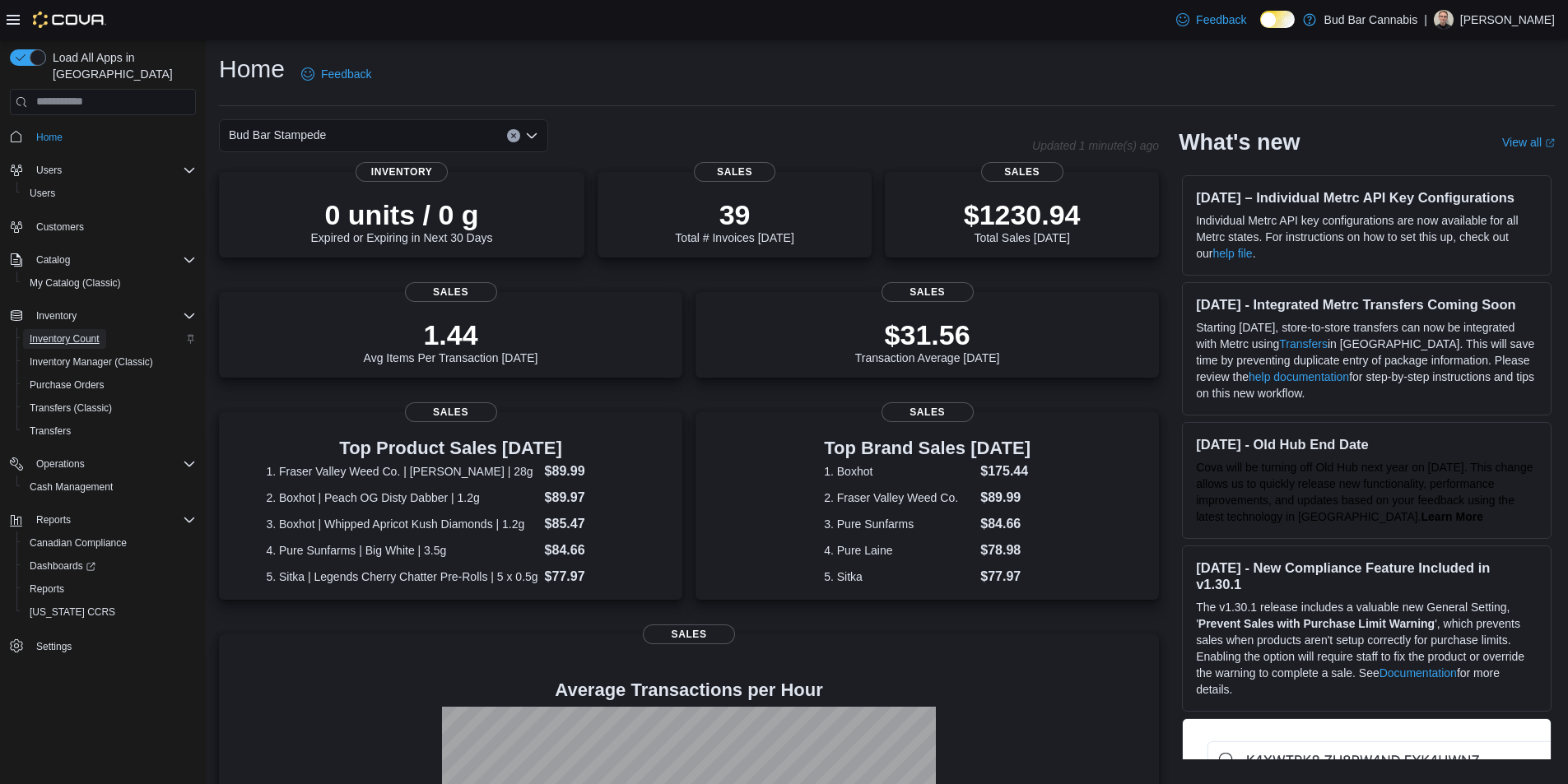
click at [82, 332] on span "Inventory Count" at bounding box center [65, 338] width 70 height 13
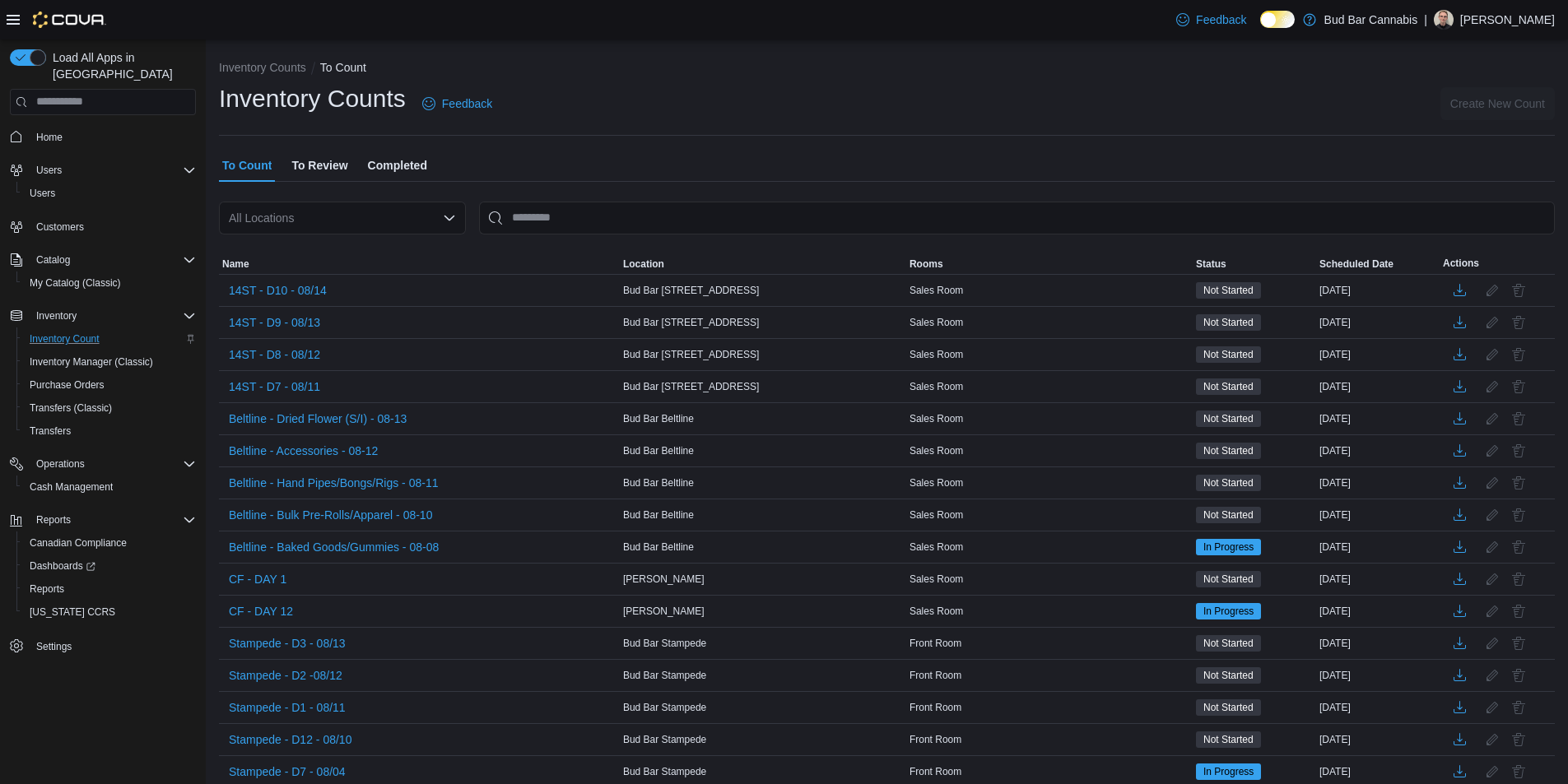
click at [441, 218] on div "All Locations" at bounding box center [342, 218] width 247 height 33
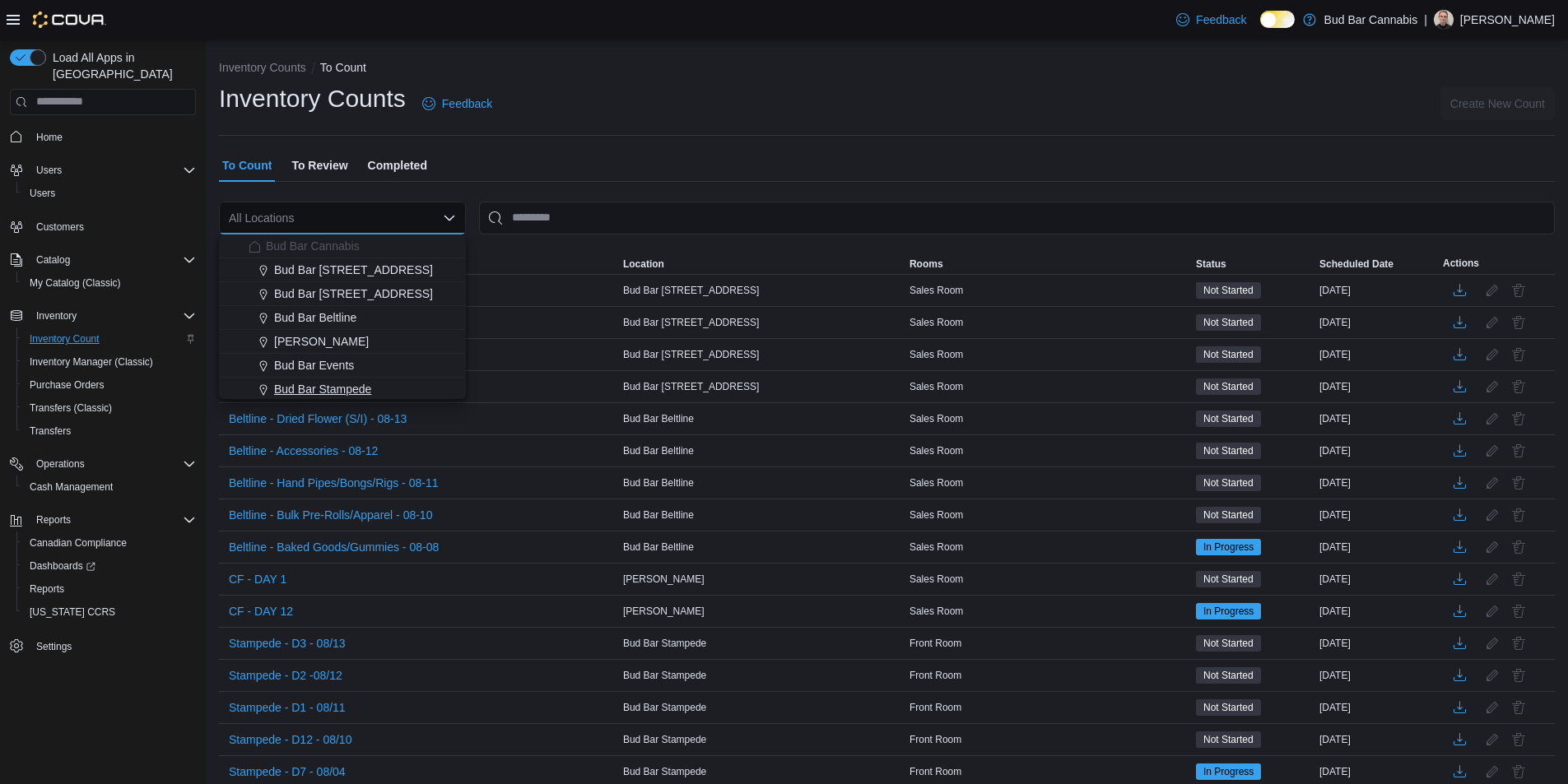
click at [400, 393] on div "Bud Bar Stampede" at bounding box center [352, 389] width 207 height 16
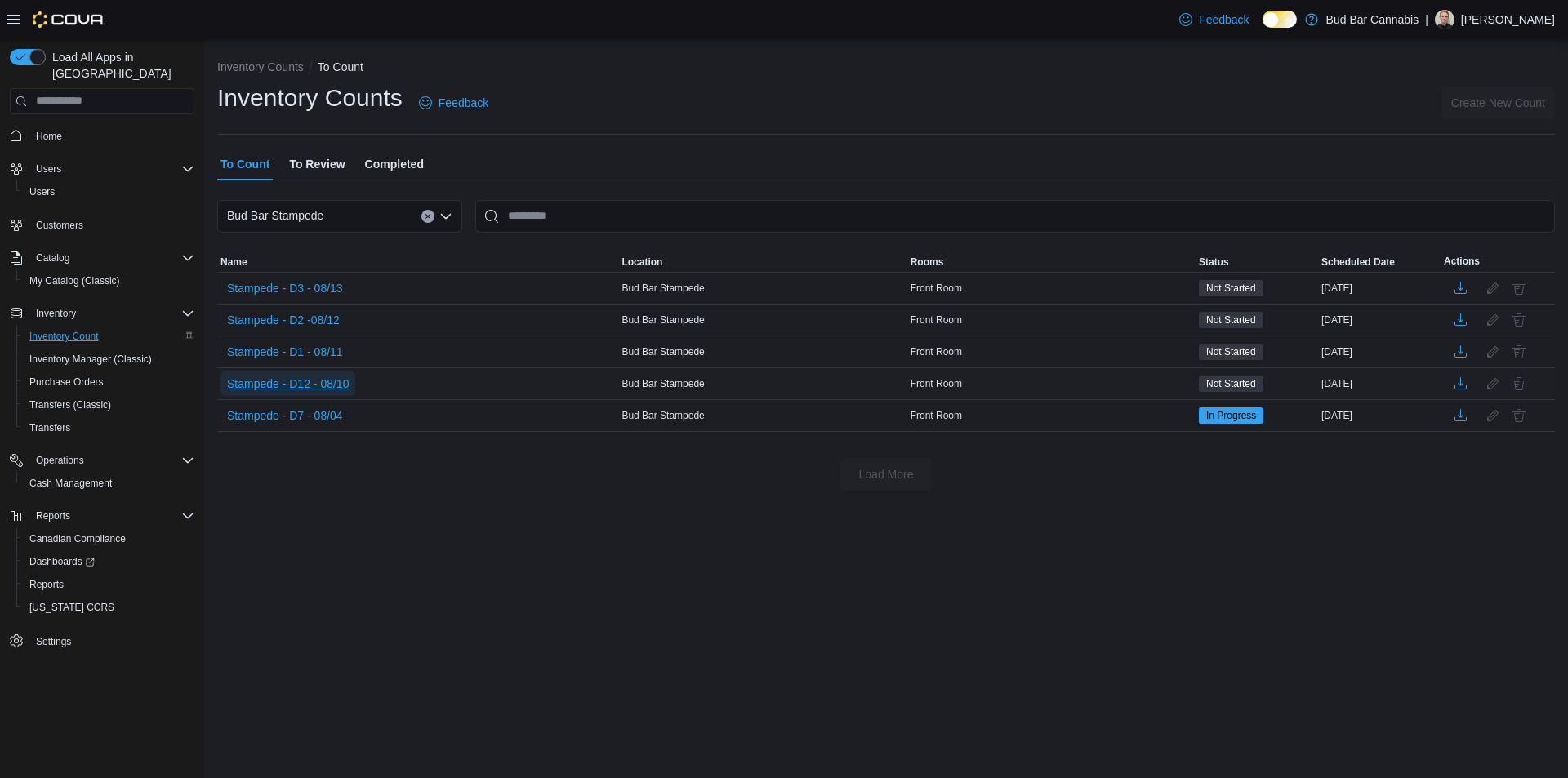
click at [334, 388] on span "Stampede - D12 - 08/10" at bounding box center [287, 384] width 122 height 16
